Goal: Transaction & Acquisition: Purchase product/service

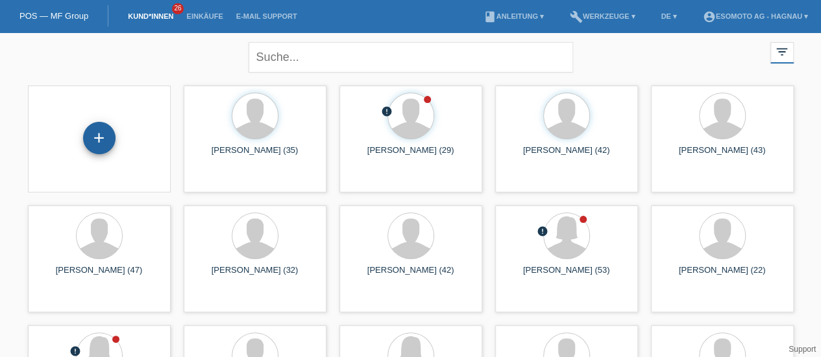
click at [103, 135] on div "+" at bounding box center [99, 138] width 31 height 22
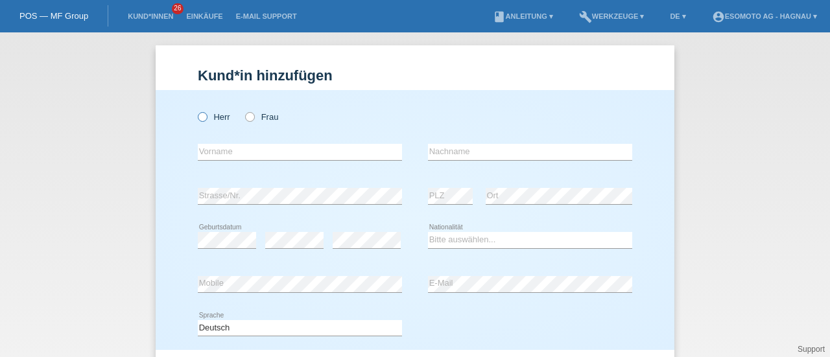
click at [196, 110] on icon at bounding box center [196, 110] width 0 height 0
click at [199, 121] on input "Herr" at bounding box center [202, 116] width 8 height 8
radio input "true"
click at [216, 145] on input "text" at bounding box center [300, 152] width 204 height 16
type input "Abselam"
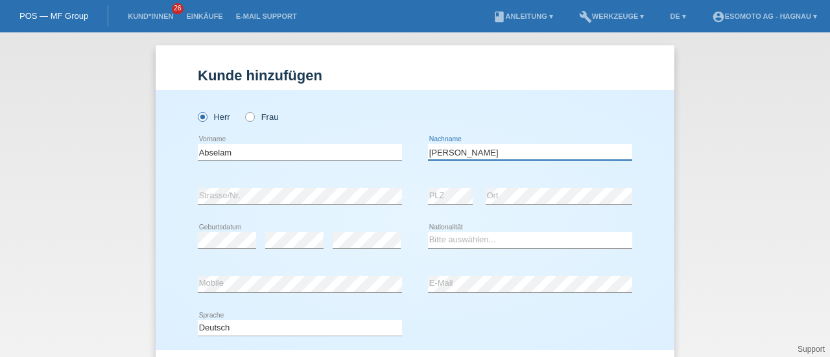
type input "Hassan"
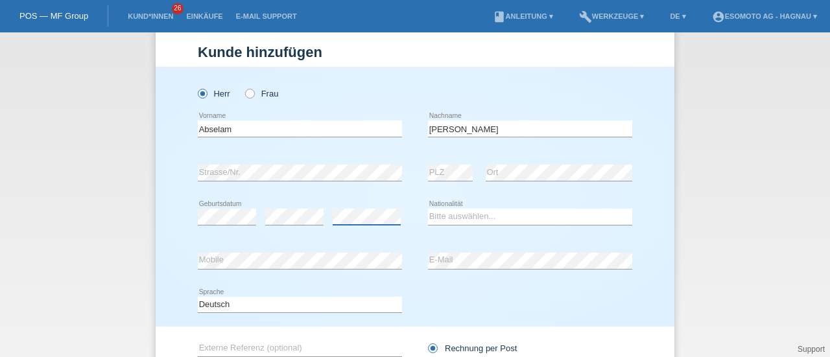
scroll to position [32, 0]
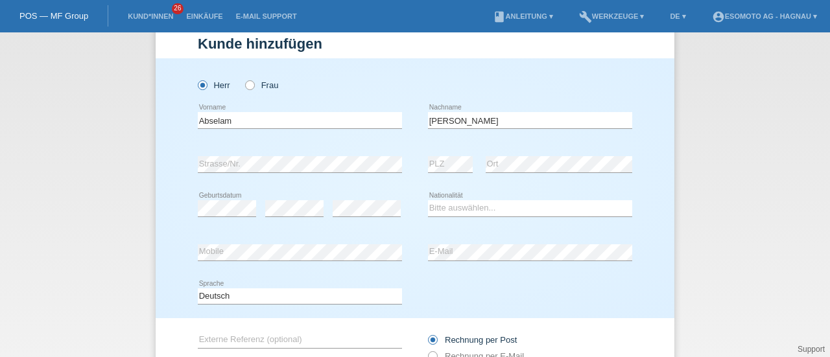
click at [370, 219] on div "error" at bounding box center [367, 209] width 68 height 44
click at [461, 207] on select "Bitte auswählen... Schweiz Deutschland Liechtenstein Österreich ------------ Af…" at bounding box center [530, 208] width 204 height 16
click at [428, 200] on select "Bitte auswählen... Schweiz Deutschland Liechtenstein Österreich ------------ Af…" at bounding box center [530, 208] width 204 height 16
click at [446, 203] on select "Bitte auswählen... Schweiz Deutschland Liechtenstein Österreich ------------ Af…" at bounding box center [530, 208] width 204 height 16
select select "ES"
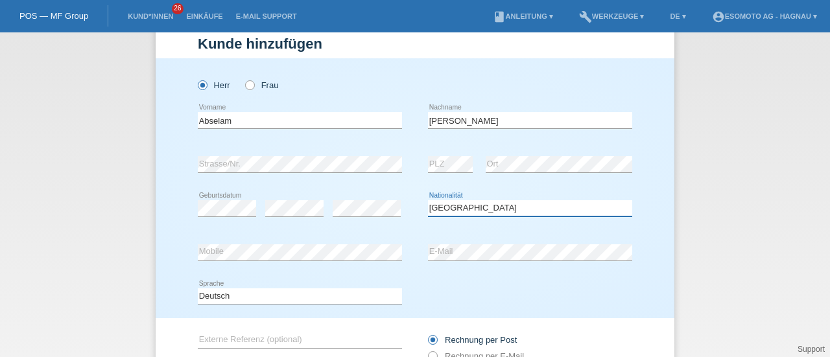
click at [428, 200] on select "Bitte auswählen... Schweiz Deutschland Liechtenstein Österreich ------------ Af…" at bounding box center [530, 208] width 204 height 16
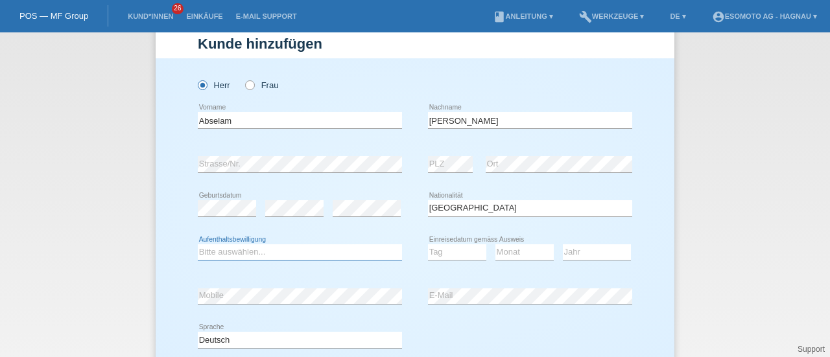
click at [271, 251] on select "Bitte auswählen... C B B - Flüchtlingsstatus Andere" at bounding box center [300, 253] width 204 height 16
select select "B"
click at [198, 245] on select "Bitte auswählen... C B B - Flüchtlingsstatus Andere" at bounding box center [300, 253] width 204 height 16
click at [437, 250] on select "Tag 01 02 03 04 05 06 07 08 09 10 11" at bounding box center [457, 253] width 58 height 16
select select "01"
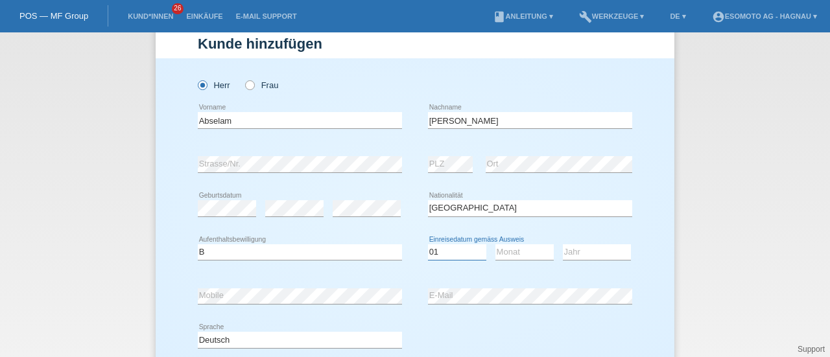
click at [428, 245] on select "Tag 01 02 03 04 05 06 07 08 09 10 11" at bounding box center [457, 253] width 58 height 16
click at [508, 248] on select "Monat 01 02 03 04 05 06 07 08 09 10 11" at bounding box center [525, 253] width 58 height 16
select select "02"
click at [496, 245] on select "Monat 01 02 03 04 05 06 07 08 09 10 11" at bounding box center [525, 253] width 58 height 16
click at [565, 256] on select "Jahr 2025 2024 2023 2022 2021 2020 2019 2018 2017 2016 2015 2014 2013 2012 2011…" at bounding box center [597, 253] width 68 height 16
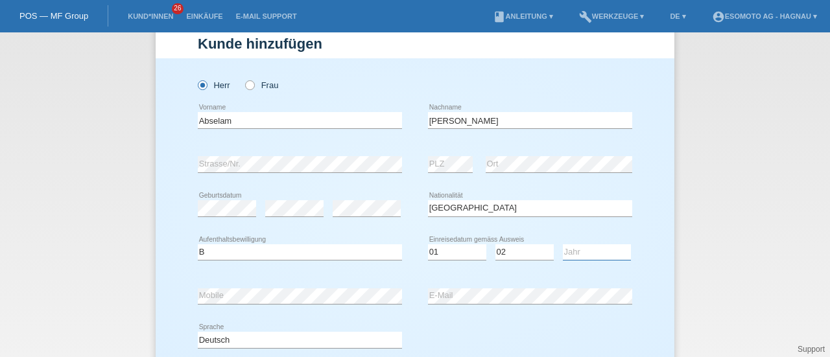
select select "2025"
click at [563, 245] on select "Jahr 2025 2024 2023 2022 2021 2020 2019 2018 2017 2016 2015 2014 2013 2012 2011…" at bounding box center [597, 253] width 68 height 16
click at [418, 267] on div "Bitte auswählen... C B B - Flüchtlingsstatus Andere error Aufenthaltsbewilligun…" at bounding box center [415, 253] width 435 height 44
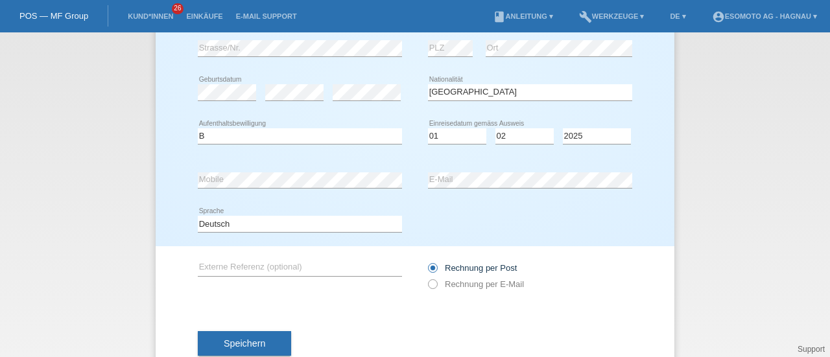
scroll to position [184, 0]
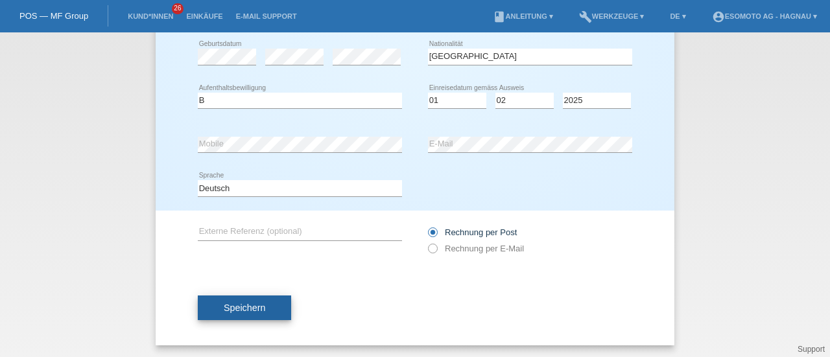
click at [270, 308] on button "Speichern" at bounding box center [244, 308] width 93 height 25
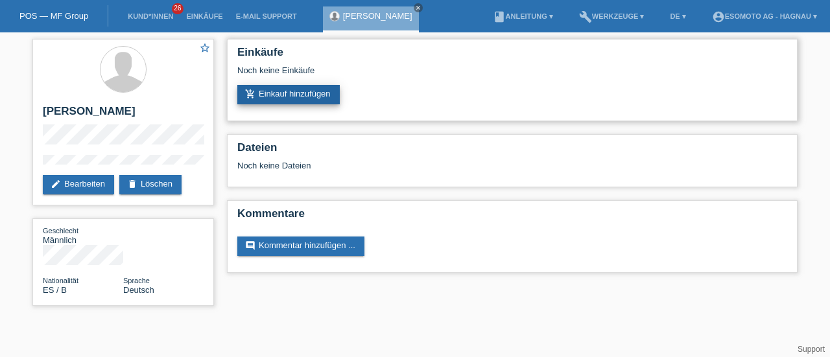
click at [306, 94] on link "add_shopping_cart Einkauf hinzufügen" at bounding box center [288, 94] width 103 height 19
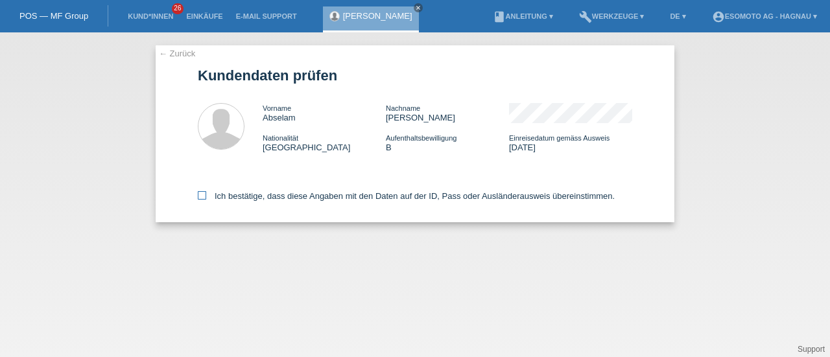
click at [198, 197] on icon at bounding box center [202, 195] width 8 height 8
click at [198, 197] on input "Ich bestätige, dass diese Angaben mit den Daten auf der ID, Pass oder Ausländer…" at bounding box center [202, 195] width 8 height 8
checkbox input "true"
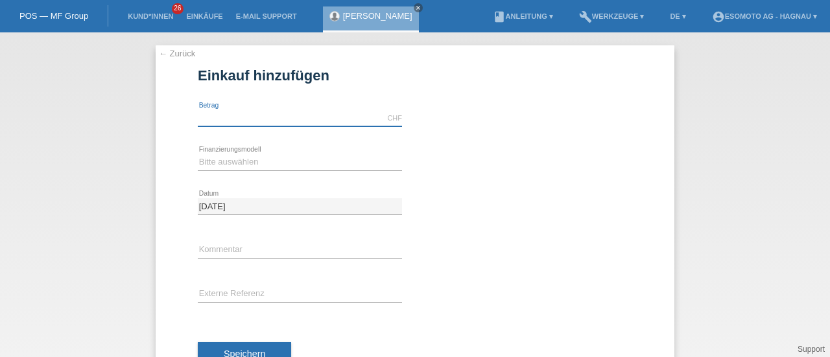
click at [256, 120] on input "text" at bounding box center [300, 118] width 204 height 16
click at [202, 114] on input "2490.00" at bounding box center [300, 118] width 204 height 16
type input "2590.00"
click at [214, 163] on select "Bitte auswählen Fixe Raten Kauf auf Rechnung mit Teilzahlungsoption" at bounding box center [300, 162] width 204 height 16
select select "69"
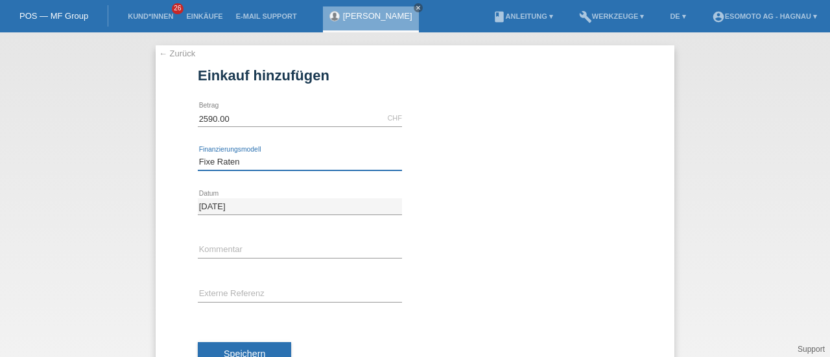
click at [198, 154] on select "Bitte auswählen Fixe Raten Kauf auf Rechnung mit Teilzahlungsoption" at bounding box center [300, 162] width 204 height 16
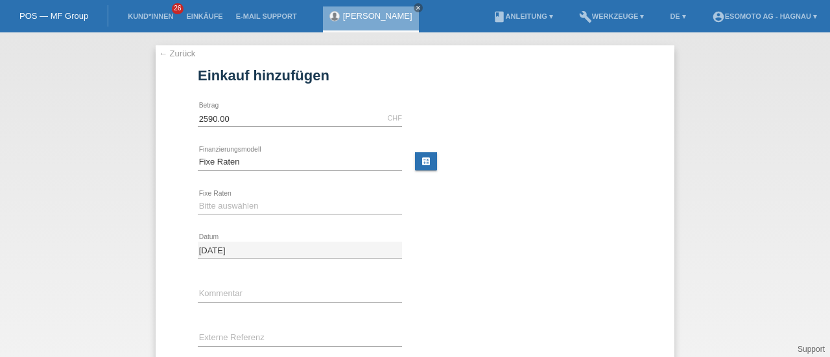
click at [218, 197] on div "Bitte auswählen 12 Raten 24 Raten 36 Raten 48 Raten error Fixe Raten" at bounding box center [300, 207] width 204 height 44
click at [217, 207] on select "Bitte auswählen 12 Raten 24 Raten 36 Raten 48 Raten" at bounding box center [300, 207] width 204 height 16
select select "138"
click at [198, 199] on select "Bitte auswählen 12 Raten 24 Raten 36 Raten 48 Raten" at bounding box center [300, 207] width 204 height 16
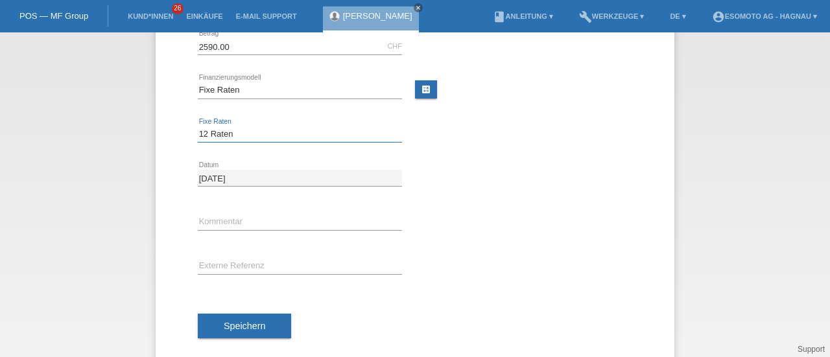
scroll to position [90, 0]
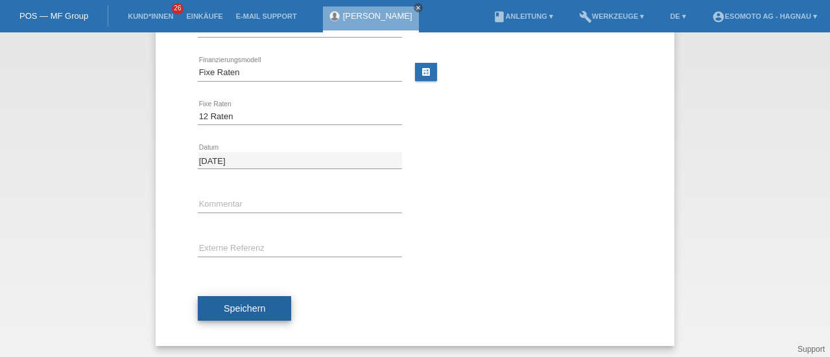
click at [270, 296] on button "Speichern" at bounding box center [244, 308] width 93 height 25
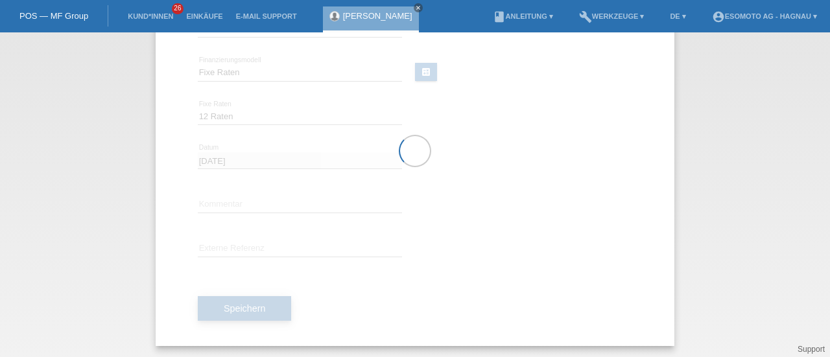
scroll to position [0, 0]
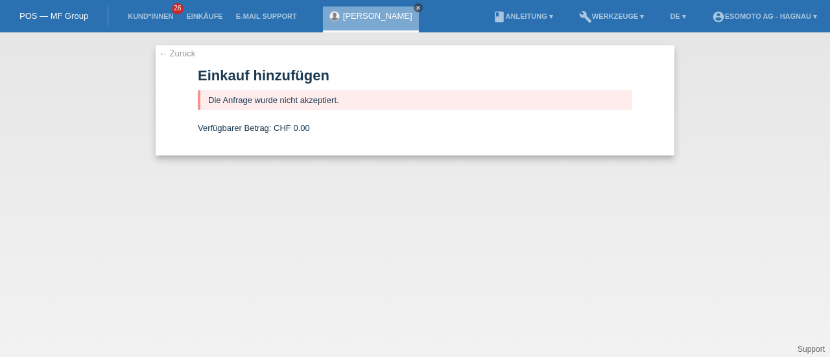
click at [415, 8] on icon "close" at bounding box center [418, 8] width 6 height 6
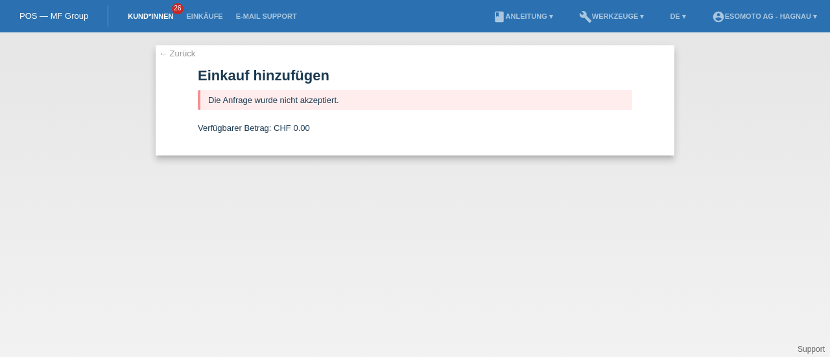
click at [152, 14] on link "Kund*innen" at bounding box center [150, 16] width 58 height 8
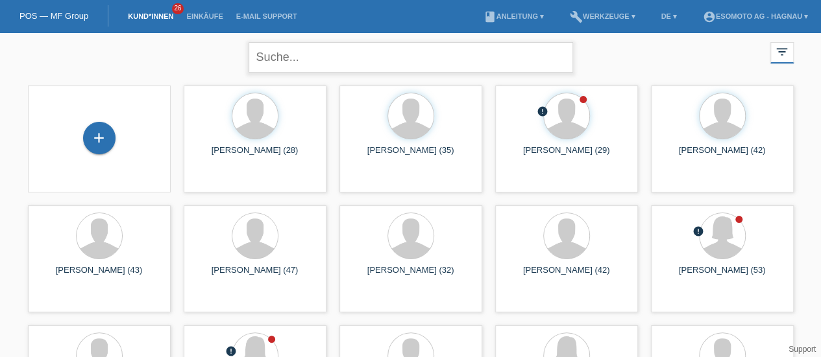
drag, startPoint x: 740, startPoint y: 18, endPoint x: 521, endPoint y: 58, distance: 222.3
click at [521, 58] on input "text" at bounding box center [410, 57] width 324 height 30
click at [703, 18] on icon "account_circle" at bounding box center [709, 16] width 13 height 13
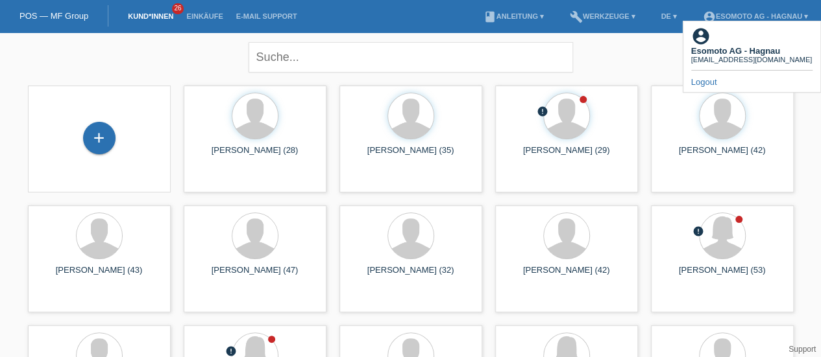
click at [698, 77] on link "Logout" at bounding box center [704, 82] width 26 height 10
